Goal: Task Accomplishment & Management: Complete application form

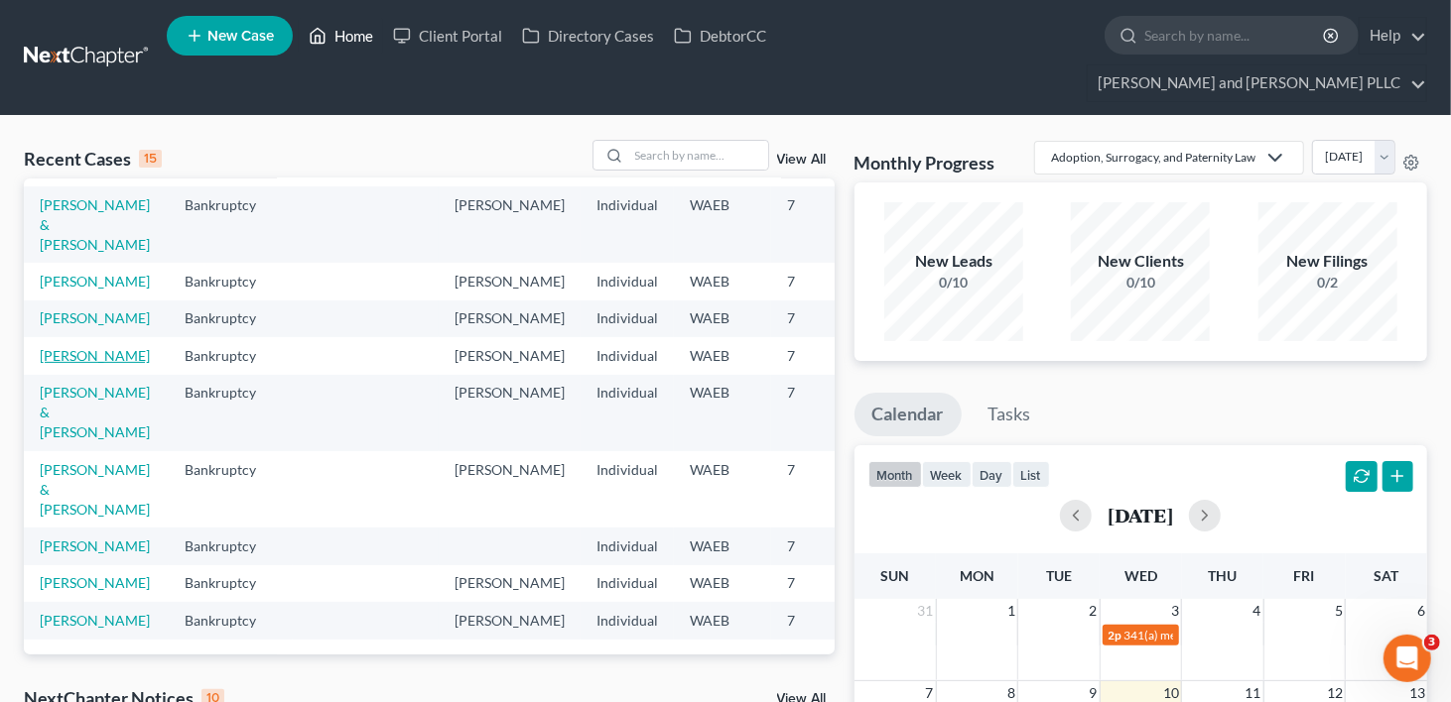
scroll to position [496, 0]
click at [68, 518] on link "[PERSON_NAME] & [PERSON_NAME]" at bounding box center [95, 489] width 110 height 57
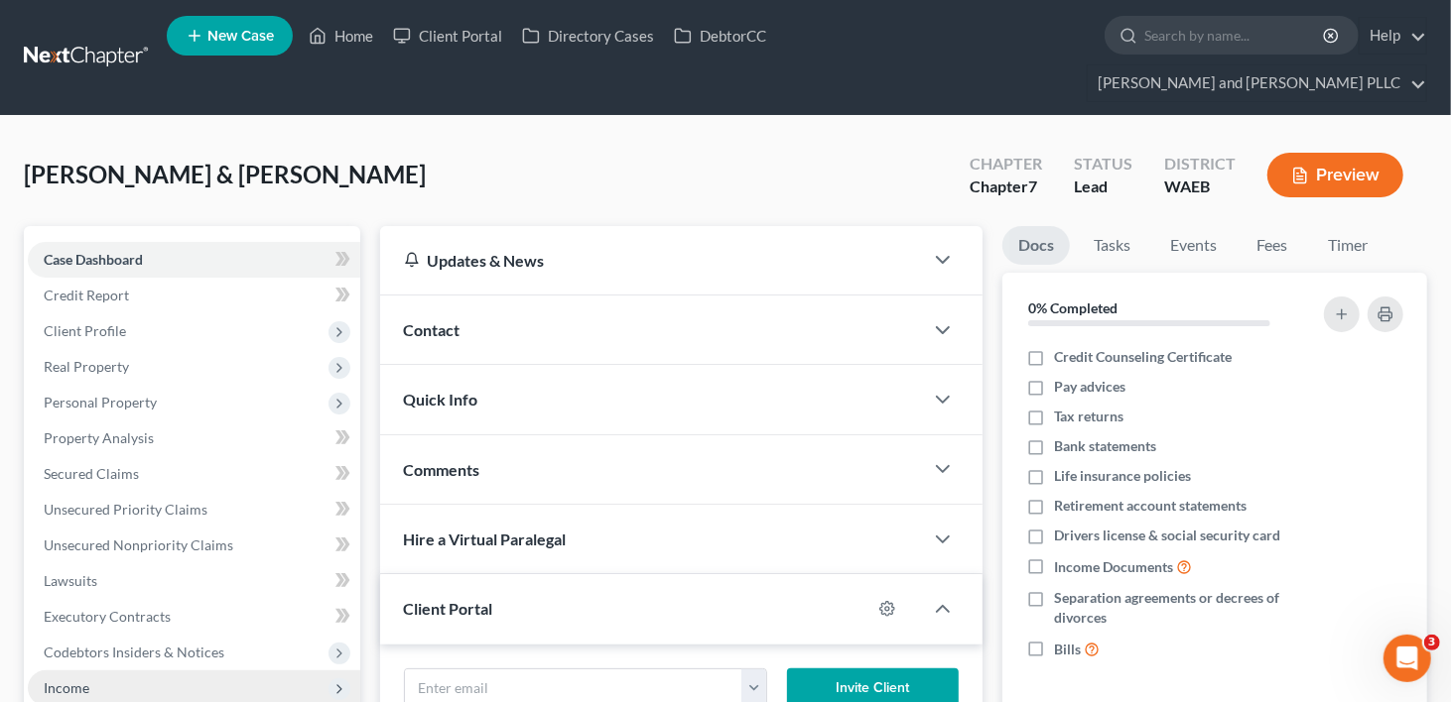
click at [90, 671] on span "Income" at bounding box center [194, 689] width 332 height 36
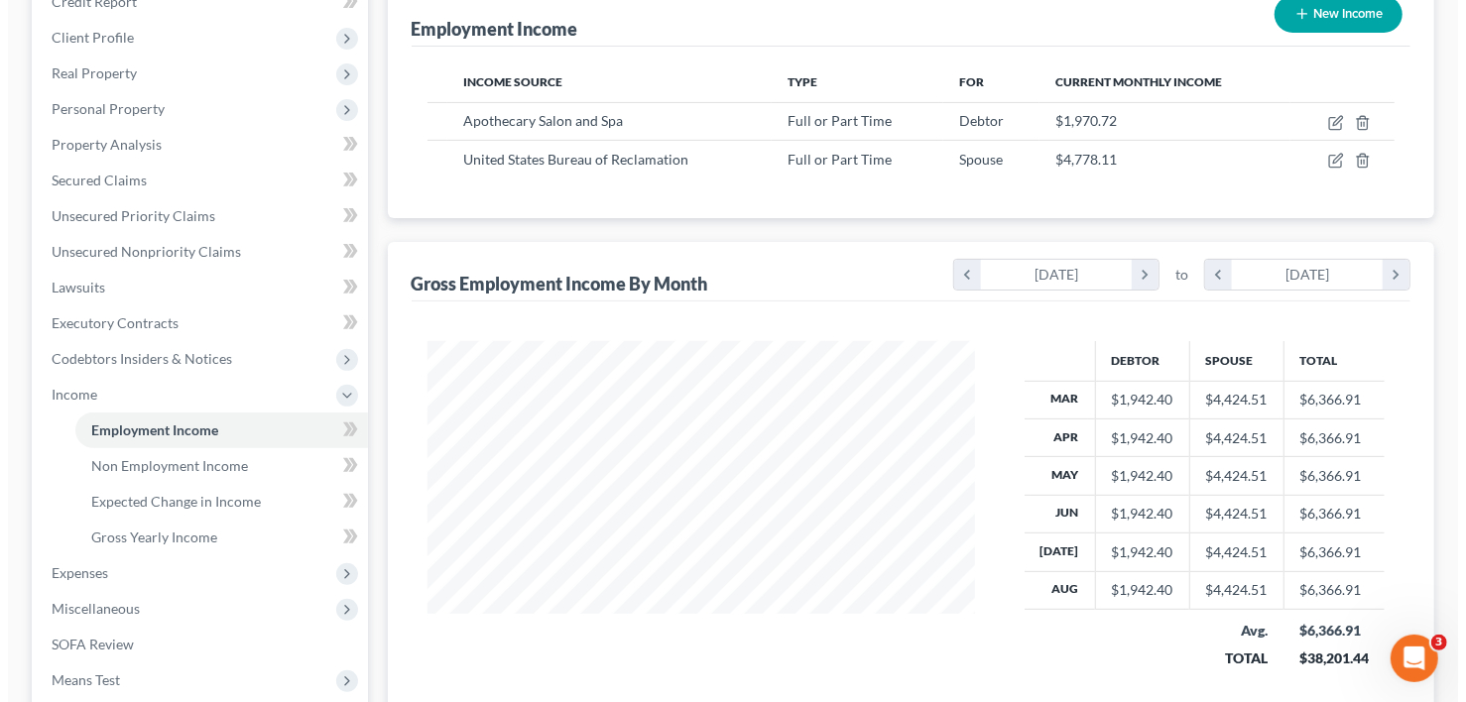
scroll to position [298, 0]
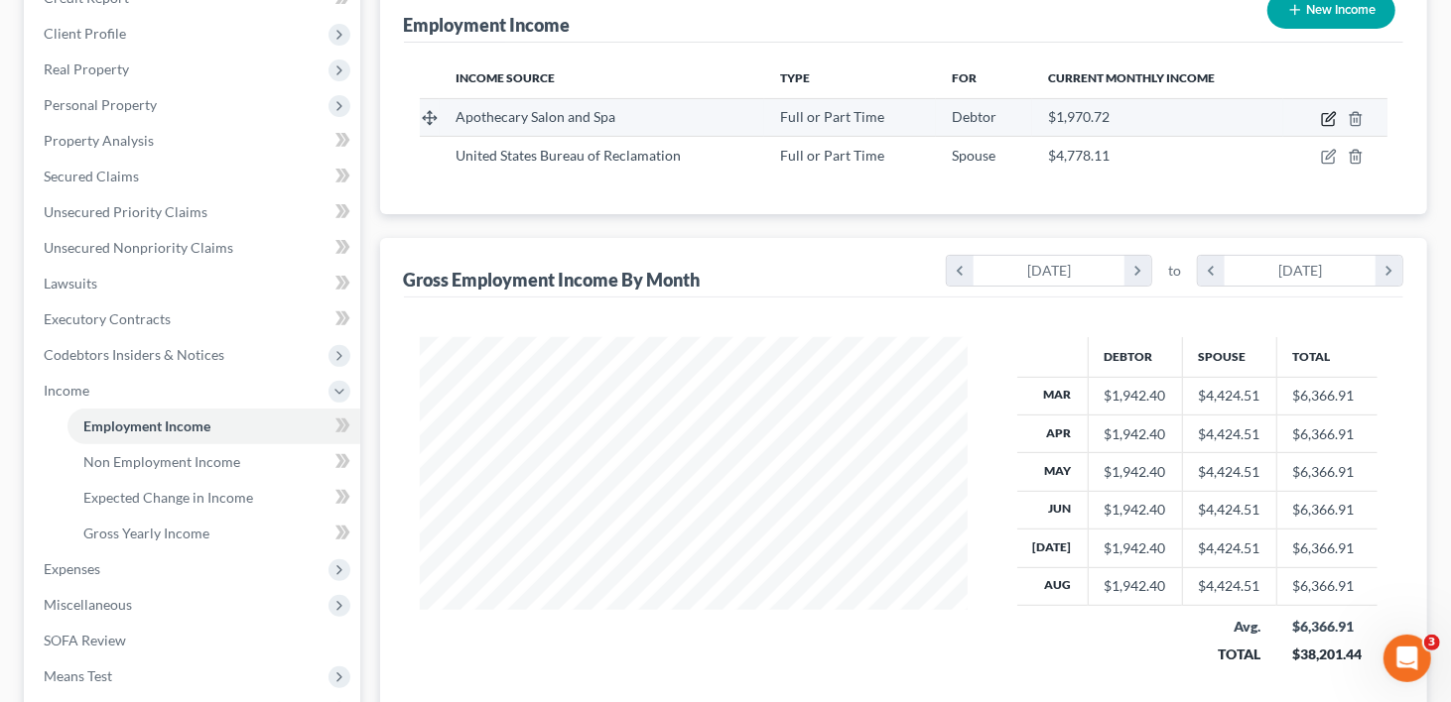
click at [1331, 111] on icon "button" at bounding box center [1329, 119] width 16 height 16
select select "0"
select select "50"
select select "1"
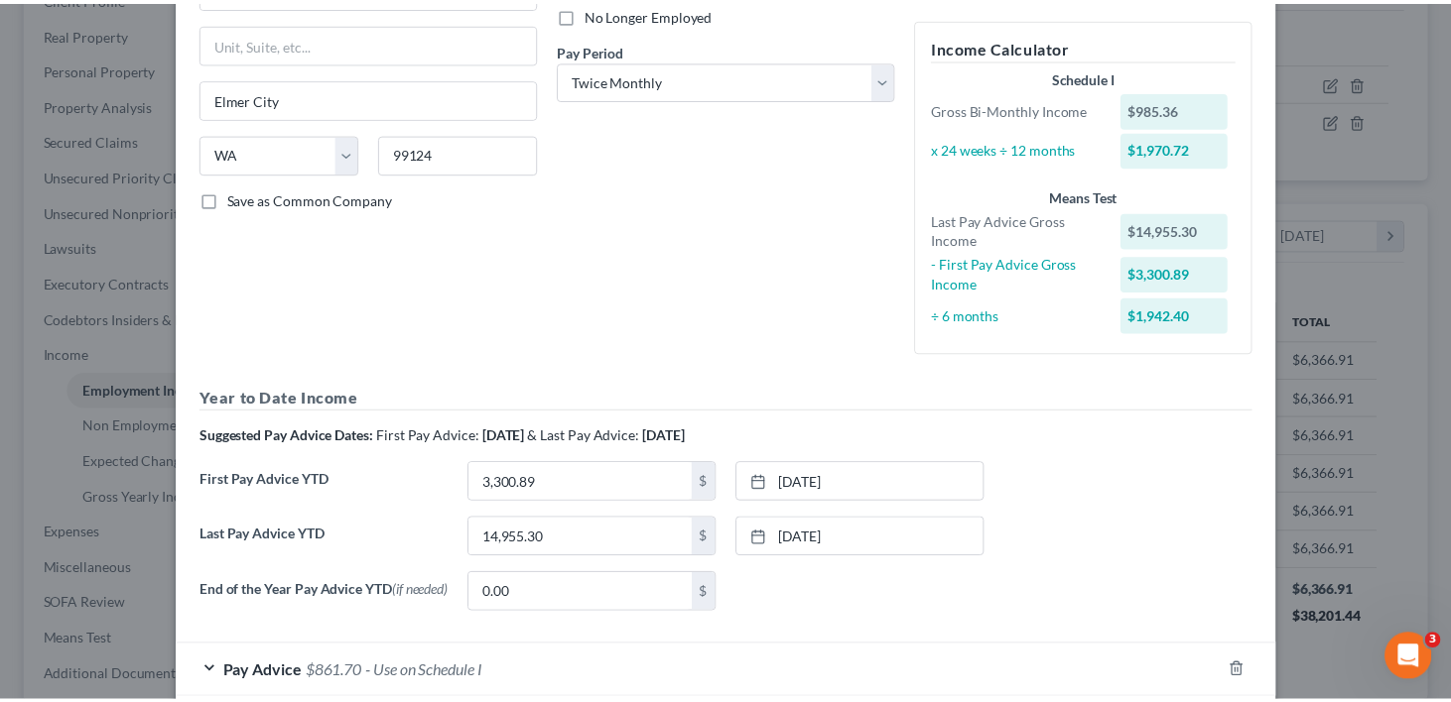
scroll to position [0, 0]
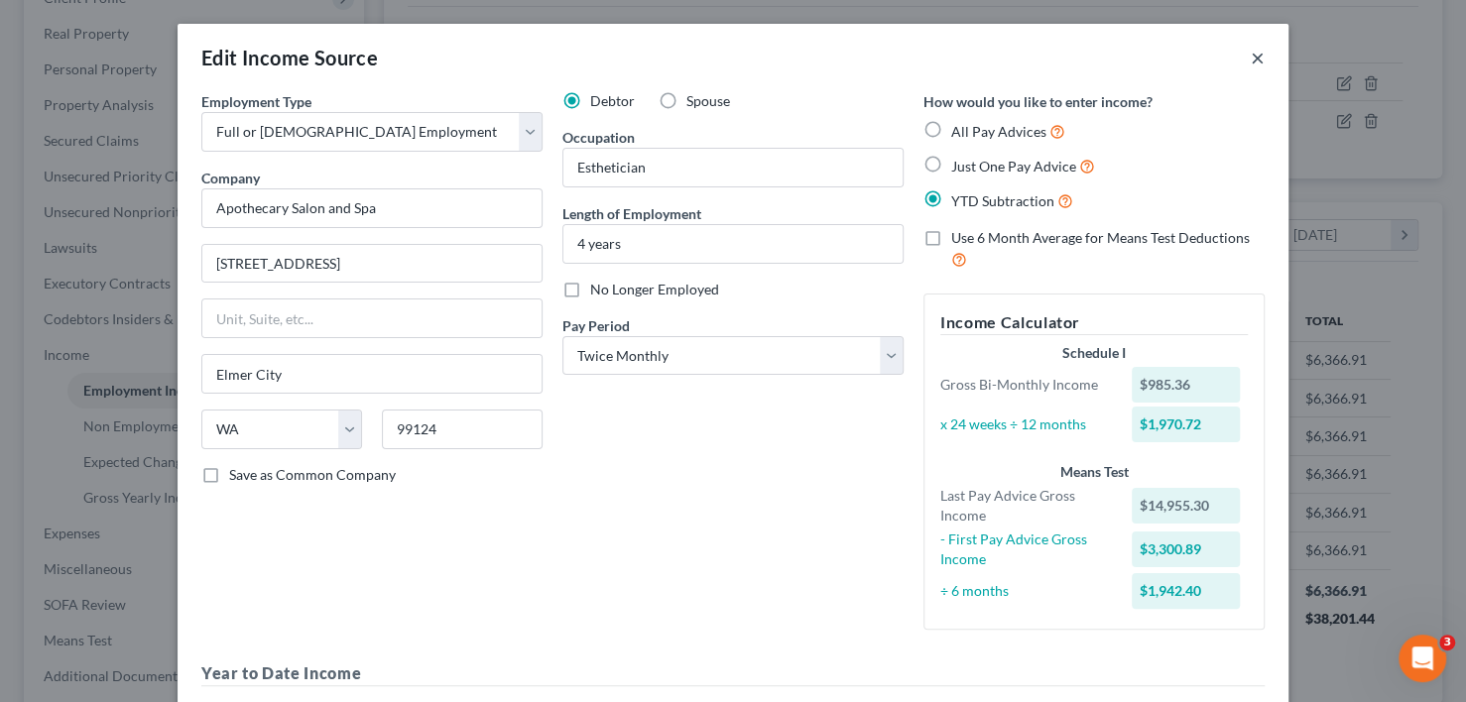
click at [1252, 58] on button "×" at bounding box center [1258, 58] width 14 height 24
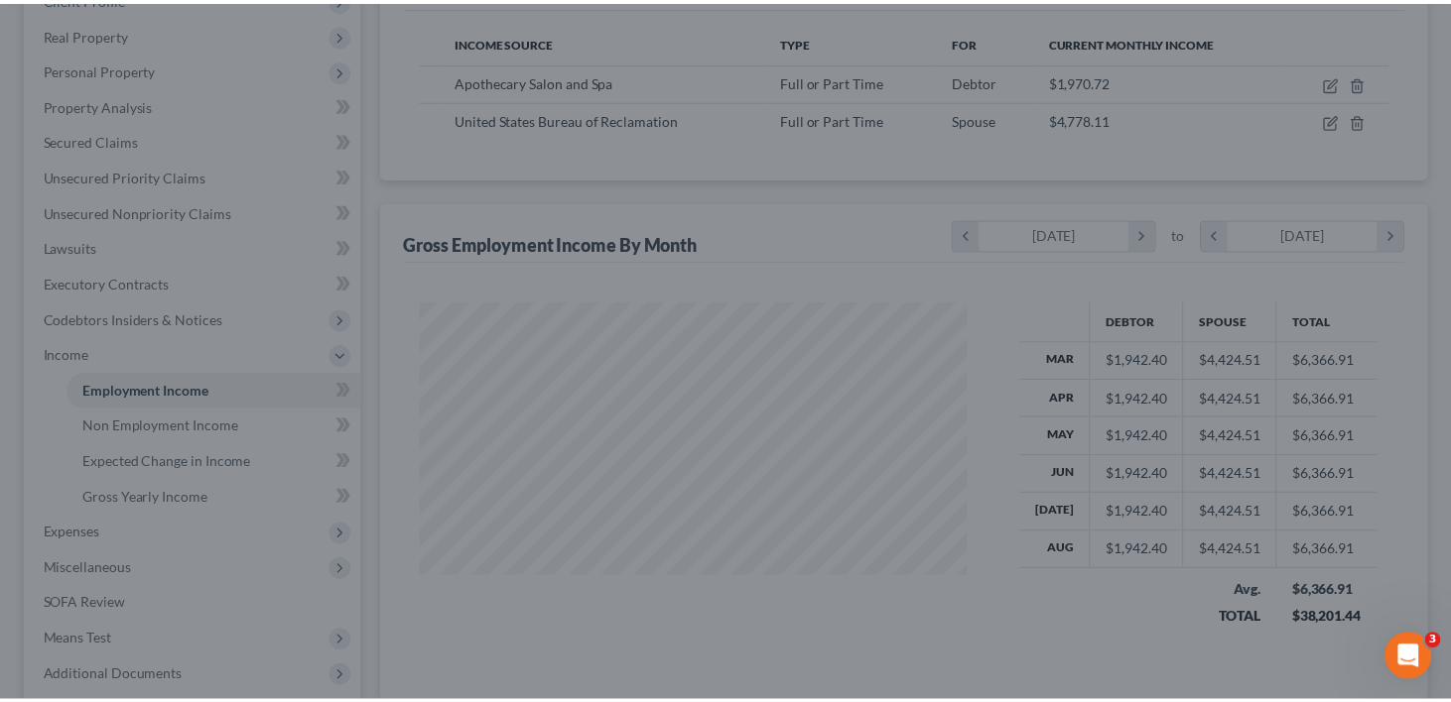
scroll to position [991819, 991584]
